Goal: Navigation & Orientation: Go to known website

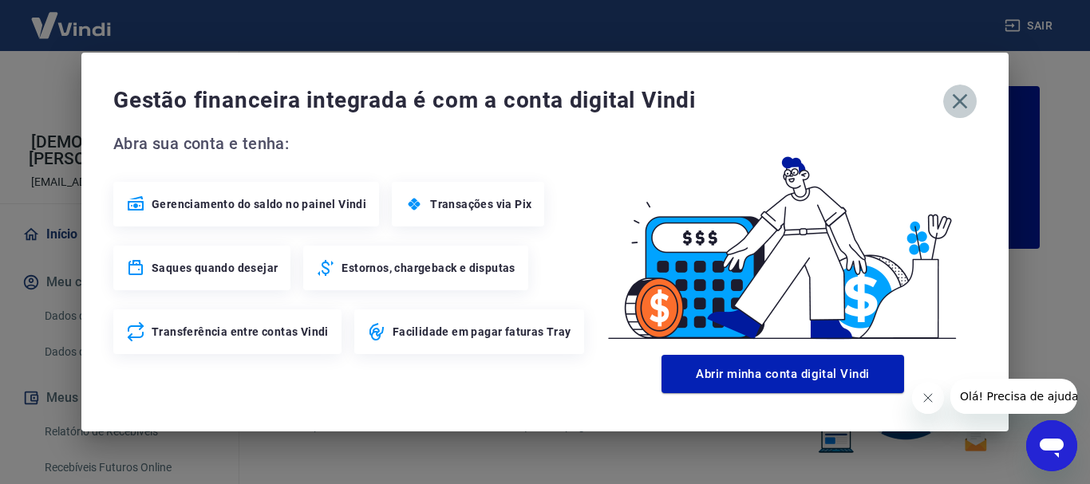
click at [960, 101] on icon "button" at bounding box center [959, 101] width 15 height 15
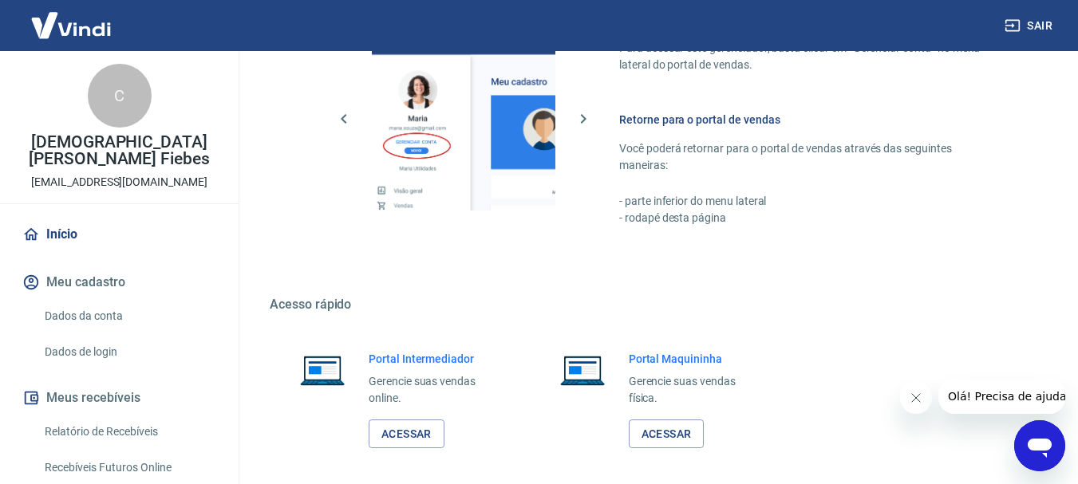
scroll to position [990, 0]
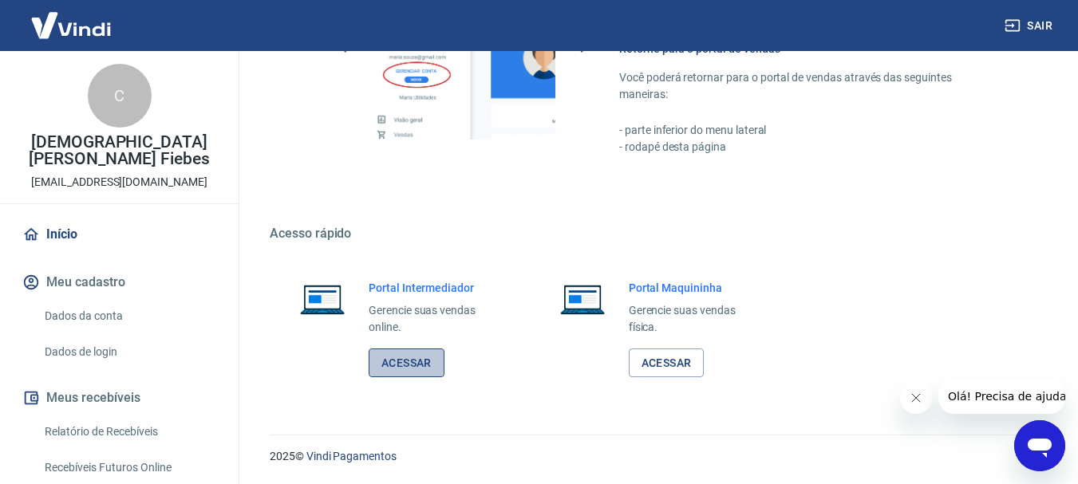
click at [409, 358] on link "Acessar" at bounding box center [407, 364] width 76 height 30
